Goal: Transaction & Acquisition: Purchase product/service

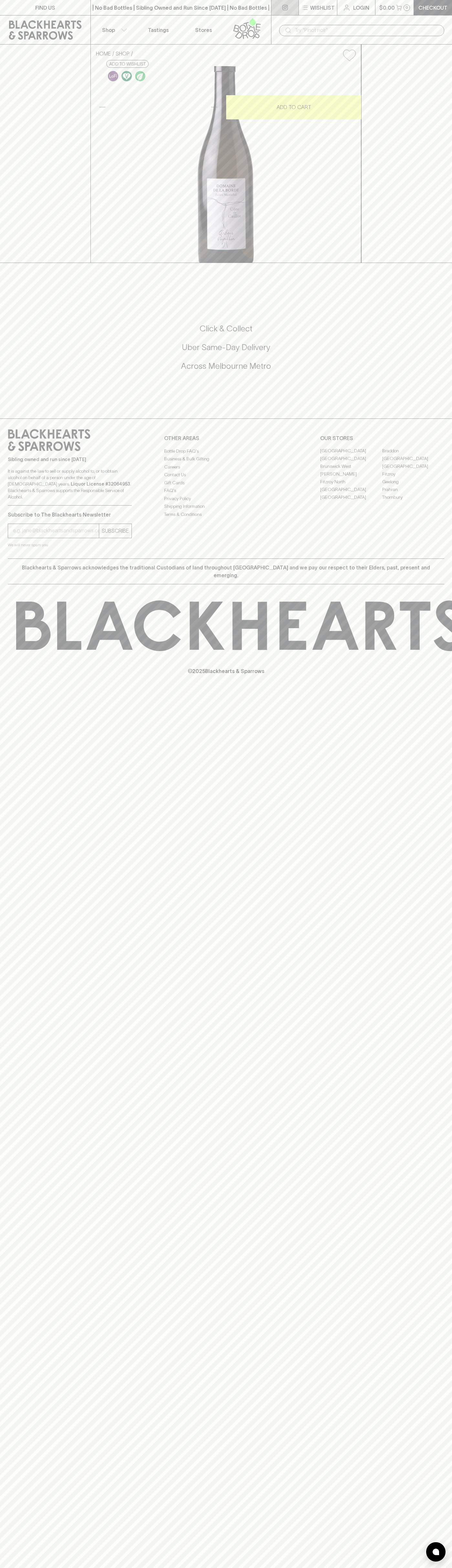
click at [273, 6] on link at bounding box center [284, 7] width 27 height 15
click at [442, 372] on div "Click & Collect Uber Same-Day Delivery Across Melbourne Metro" at bounding box center [226, 348] width 436 height 49
click at [382, 1567] on html "FIND US | No Bad Bottles | Sibling Owned and Run Since 2006 | No Bad Bottles | …" at bounding box center [226, 784] width 452 height 1568
click at [4, 221] on div "HOME SHOP Domaine de la Borde Cote de Caillot Chardonnay 2023 $146.00 Add to wi…" at bounding box center [226, 153] width 452 height 219
